Goal: Task Accomplishment & Management: Use online tool/utility

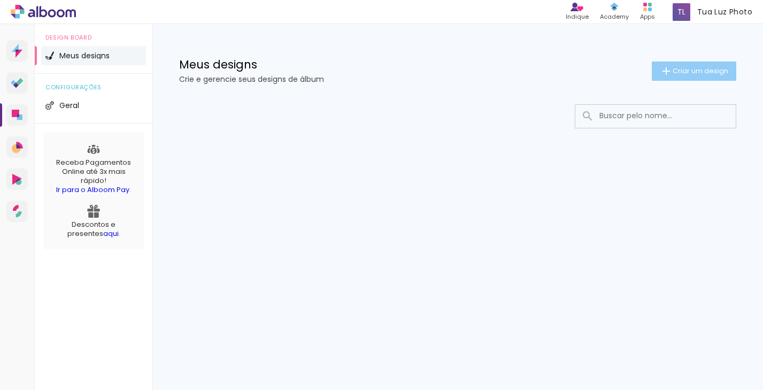
click at [687, 67] on span "Criar um design" at bounding box center [701, 70] width 56 height 7
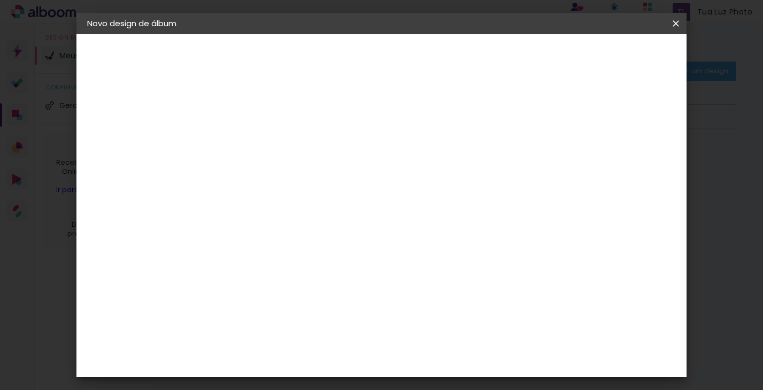
click at [0, 0] on paper-input-container "Título do álbum" at bounding box center [0, 0] width 0 height 0
type input "teste"
type paper-input "teste"
click at [0, 0] on slot "Avançar" at bounding box center [0, 0] width 0 height 0
click at [462, 161] on paper-item "Tamanho Livre" at bounding box center [410, 163] width 103 height 24
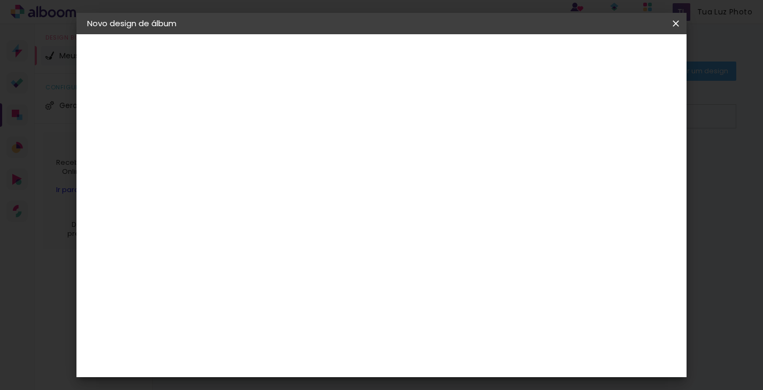
click at [0, 0] on slot "Tamanho Livre" at bounding box center [0, 0] width 0 height 0
click at [0, 0] on slot "Avançar" at bounding box center [0, 0] width 0 height 0
click at [0, 0] on iron-icon at bounding box center [0, 0] width 0 height 0
